Goal: Information Seeking & Learning: Learn about a topic

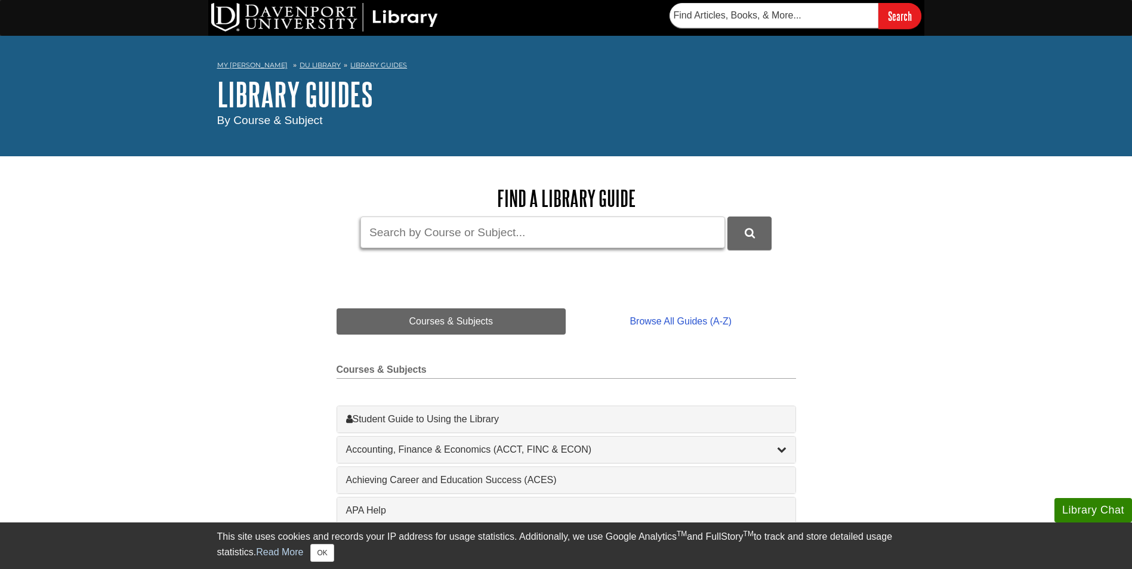
click at [421, 236] on input "Guide Search Terms" at bounding box center [542, 233] width 365 height 32
click at [510, 235] on input "Guide Search Terms" at bounding box center [542, 233] width 365 height 32
type input "importance of employee engagement"
click at [727, 217] on button "DU Library Guides Search" at bounding box center [749, 233] width 44 height 33
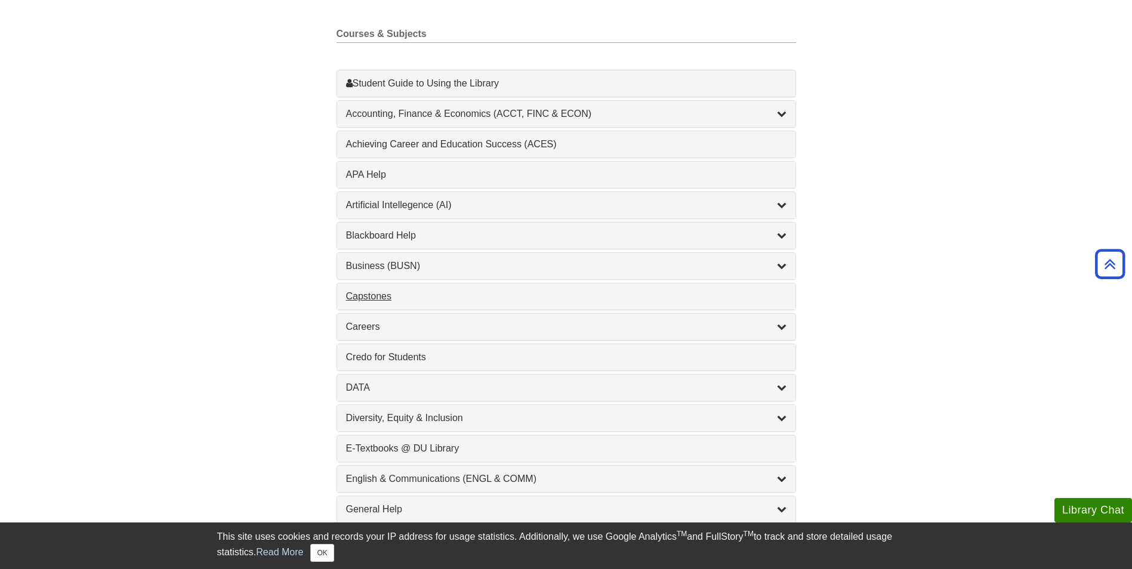
scroll to position [358, 0]
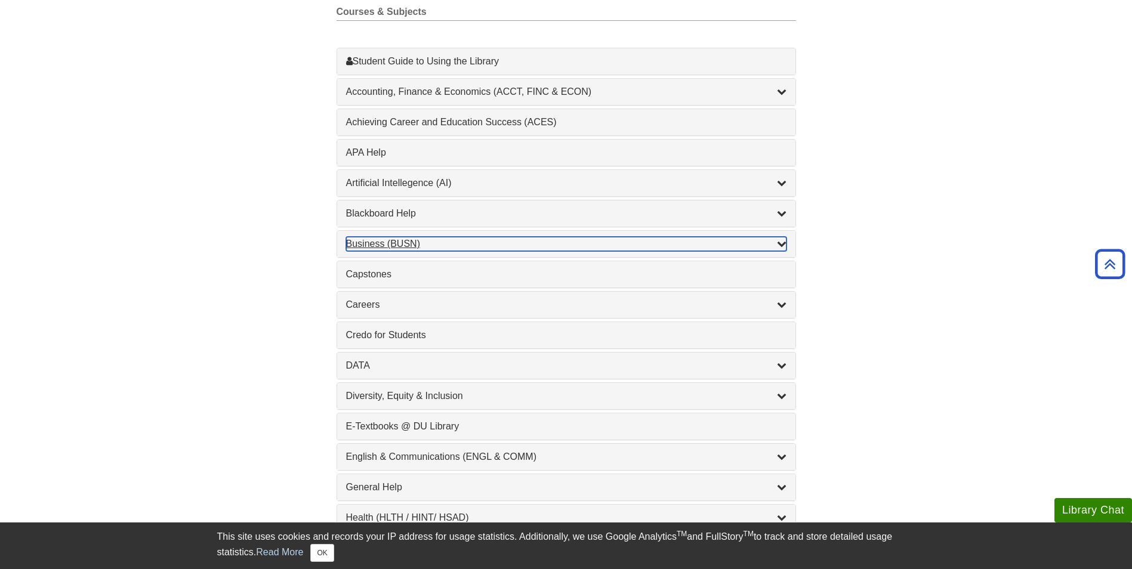
click at [453, 241] on div "Business (BUSN) , 9 guides" at bounding box center [566, 244] width 440 height 14
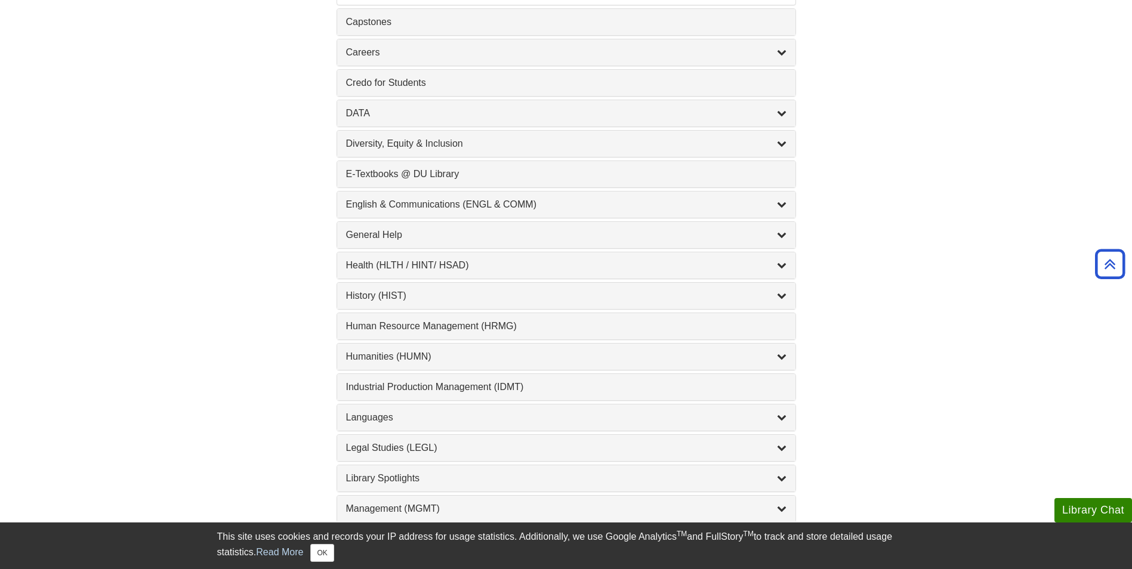
scroll to position [881, 0]
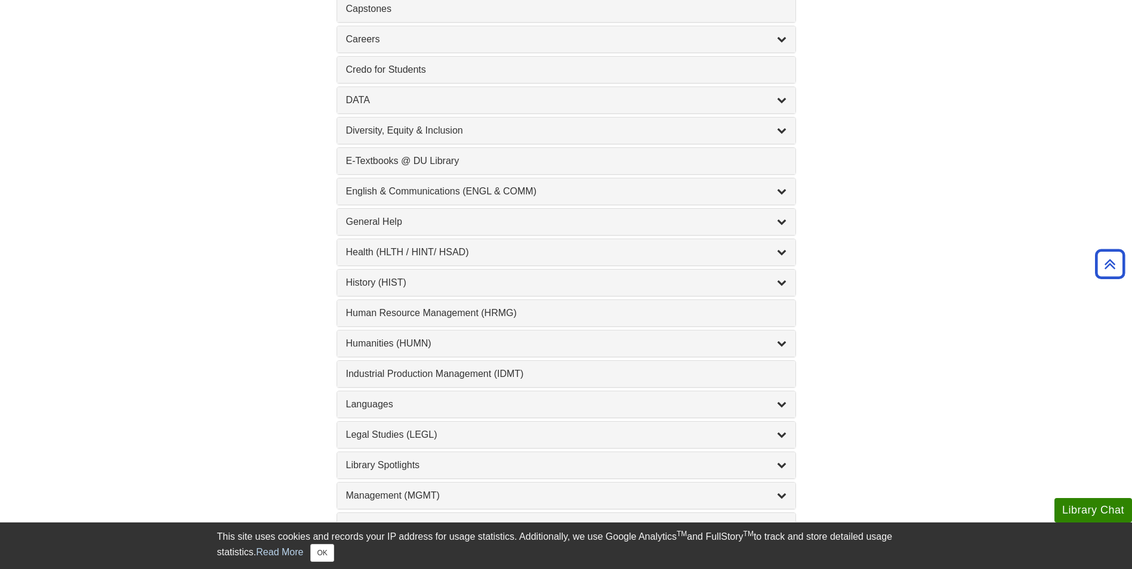
click at [787, 308] on div "1 Human Resource Management (HRMG) , 1 guides" at bounding box center [566, 313] width 458 height 26
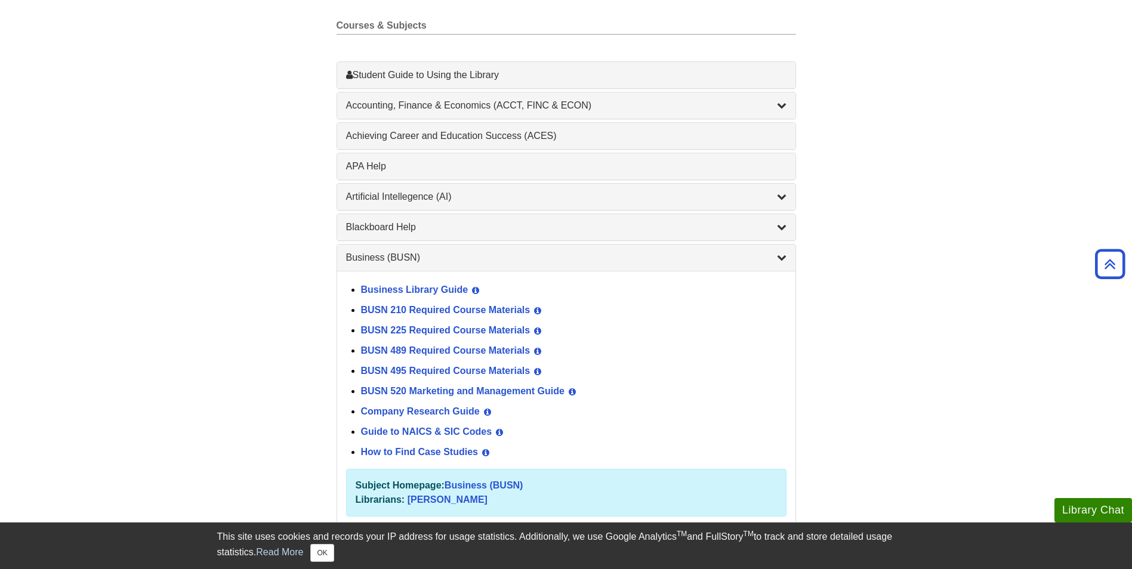
scroll to position [106, 0]
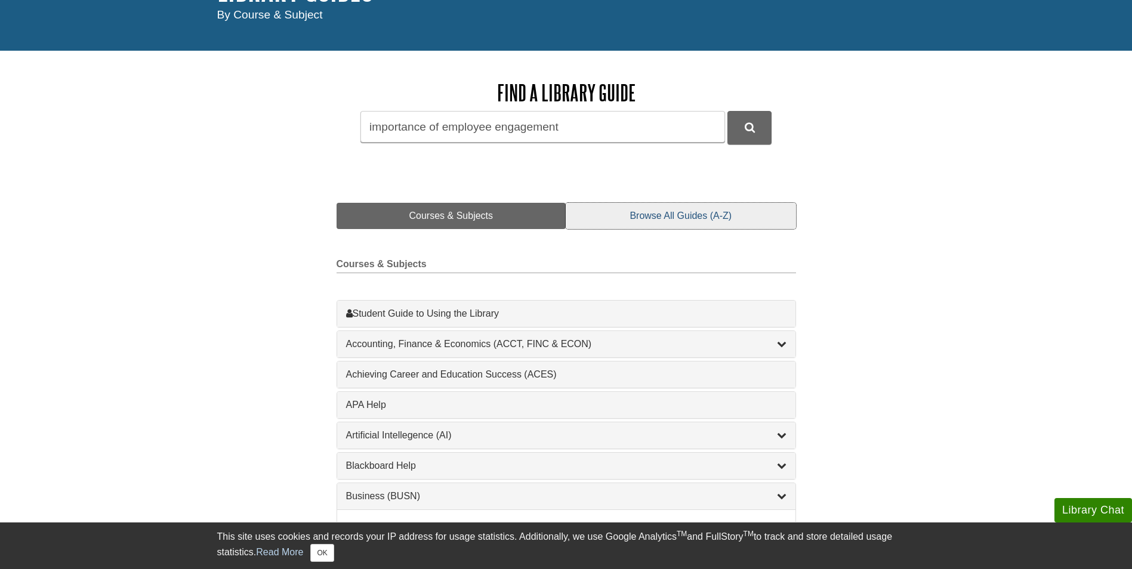
click at [622, 222] on link "Browse All Guides (A-Z)" at bounding box center [681, 216] width 230 height 26
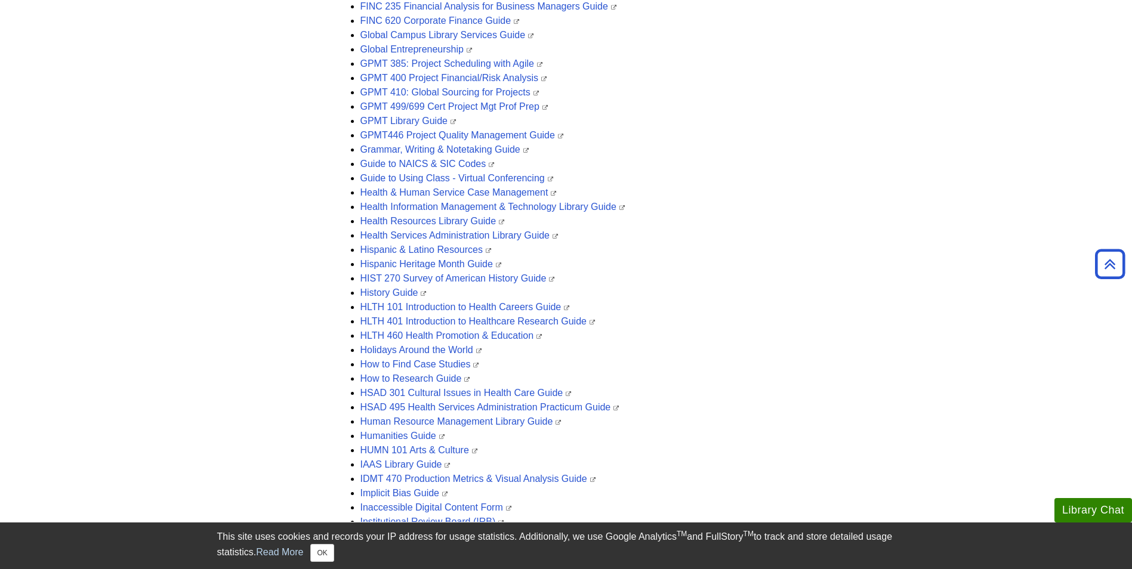
scroll to position [1299, 0]
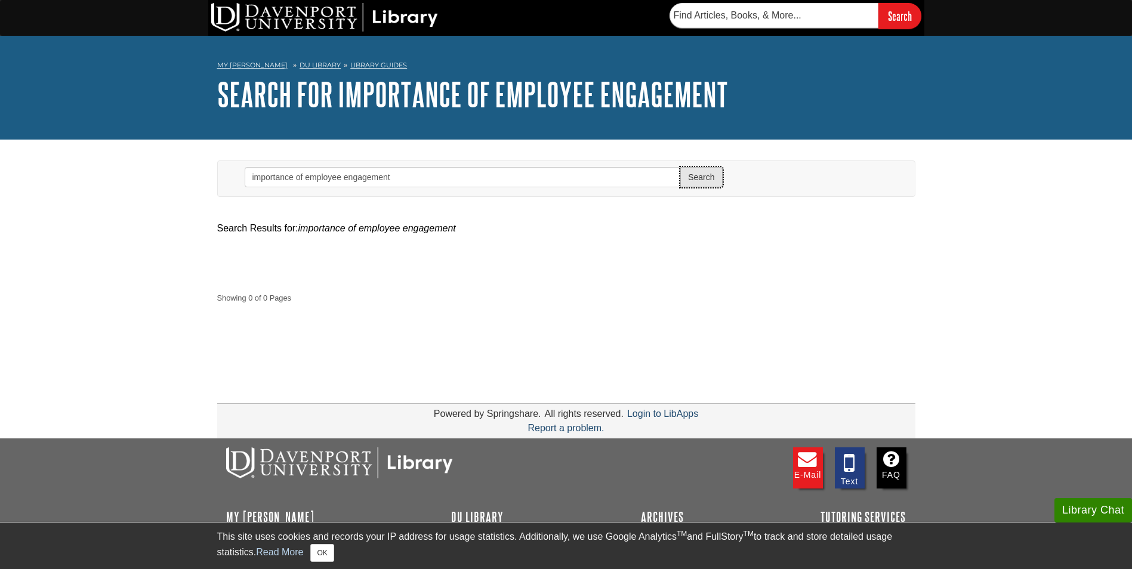
click at [688, 177] on button "Search" at bounding box center [701, 177] width 42 height 20
drag, startPoint x: 302, startPoint y: 175, endPoint x: 184, endPoint y: 175, distance: 118.1
click at [185, 175] on body "Library Chat This site uses cookies and records your IP address for usage stati…" at bounding box center [566, 323] width 1132 height 646
click at [427, 175] on input "employee engagement" at bounding box center [463, 177] width 437 height 20
click at [680, 167] on button "Search" at bounding box center [701, 177] width 42 height 20
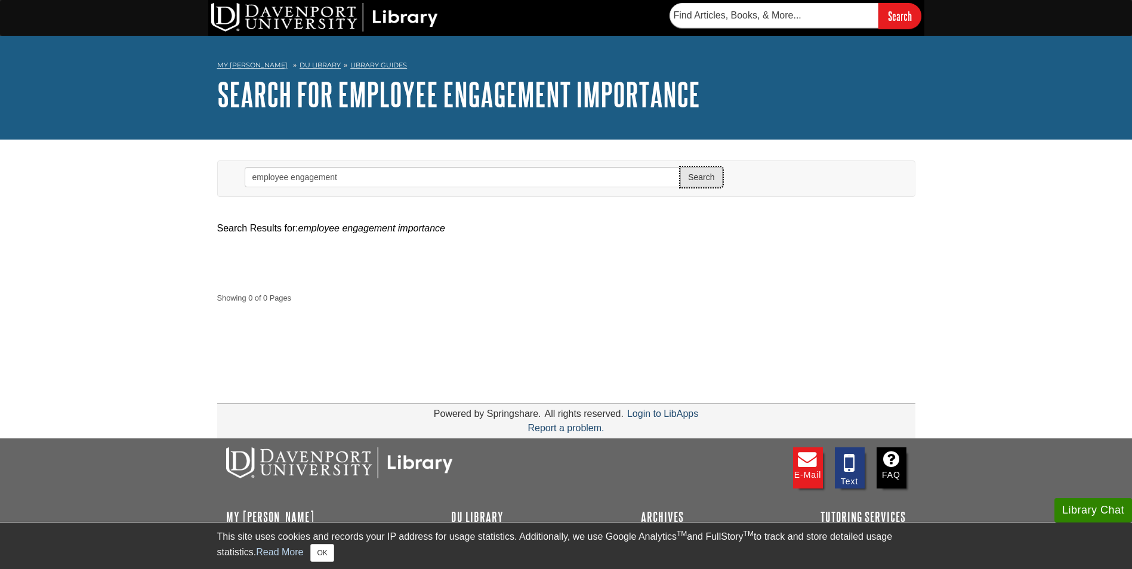
click at [714, 181] on button "Search" at bounding box center [701, 177] width 42 height 20
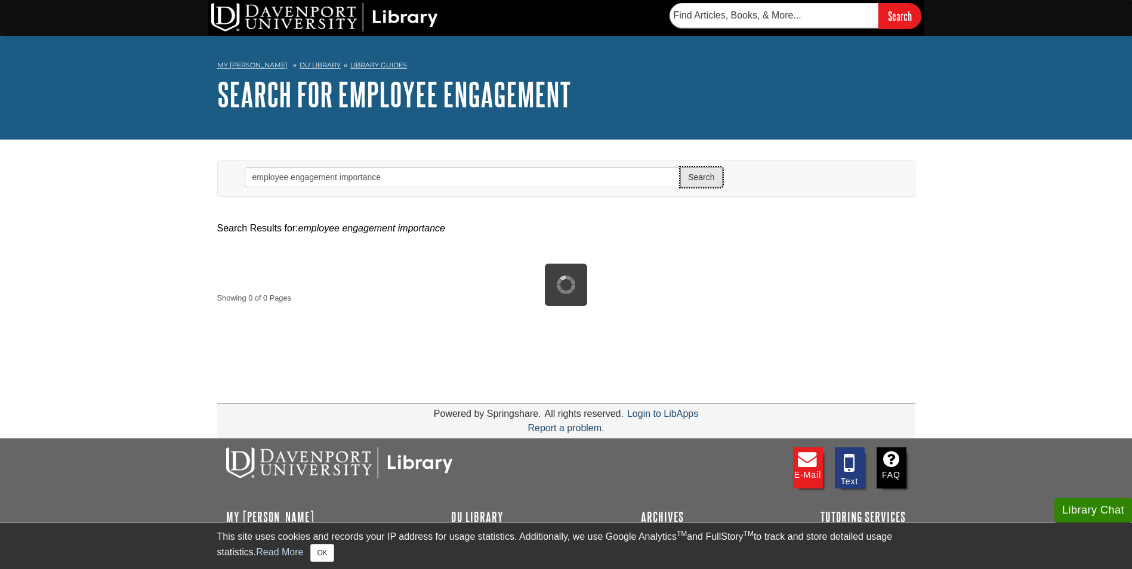
type input "importance of employee engagement"
